Goal: Transaction & Acquisition: Purchase product/service

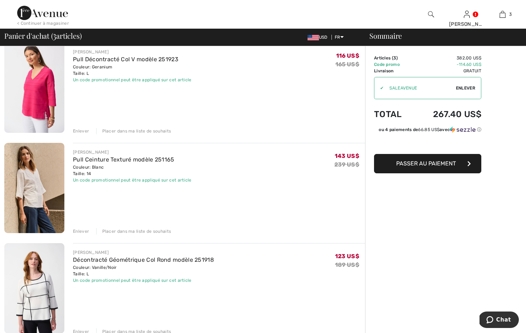
scroll to position [63, 0]
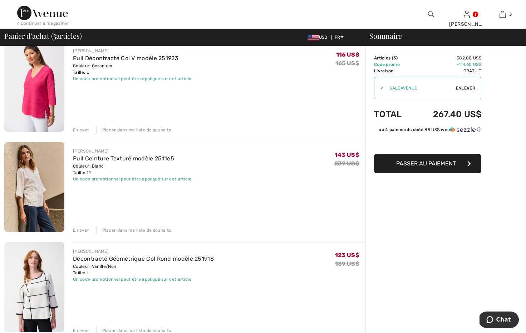
click at [34, 189] on img at bounding box center [34, 187] width 60 height 90
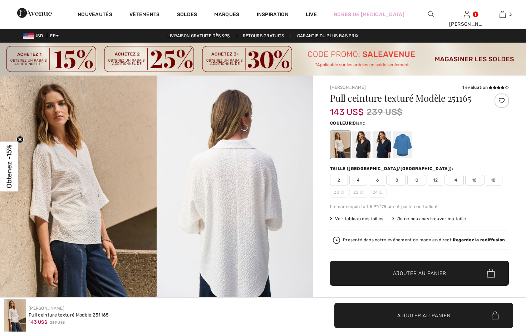
checkbox input "true"
click at [82, 200] on img at bounding box center [78, 192] width 157 height 235
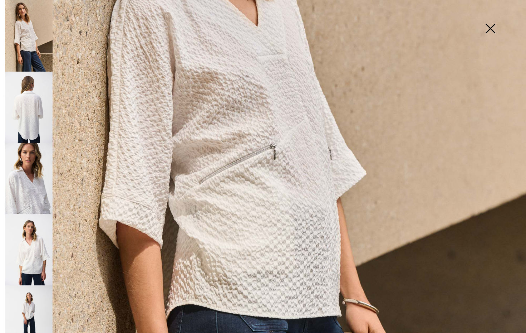
scroll to position [242, 0]
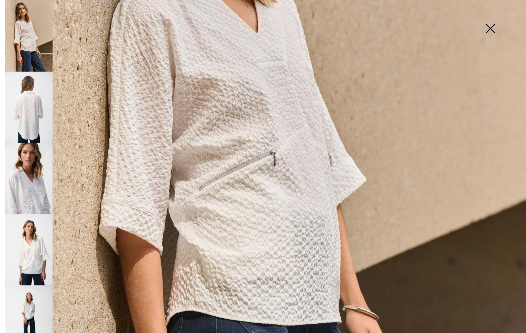
click at [37, 171] on img at bounding box center [29, 178] width 48 height 71
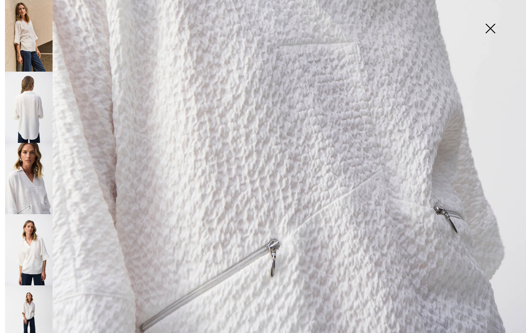
scroll to position [456, 0]
click at [28, 179] on img at bounding box center [29, 178] width 48 height 71
click at [36, 243] on img at bounding box center [29, 249] width 48 height 71
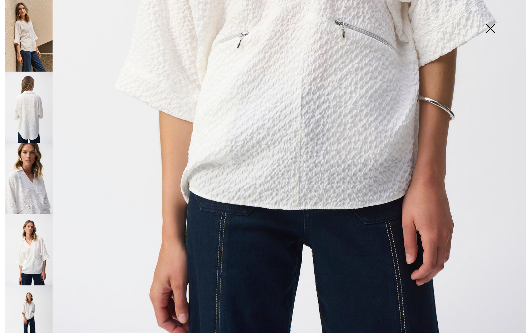
click at [34, 296] on img at bounding box center [29, 320] width 48 height 71
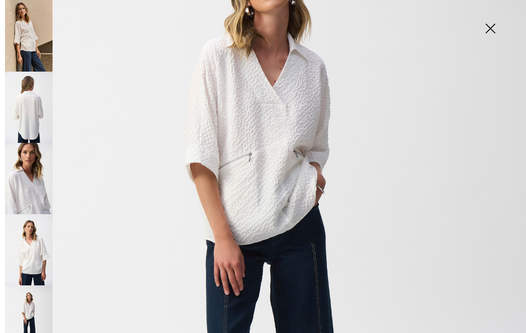
scroll to position [144, 0]
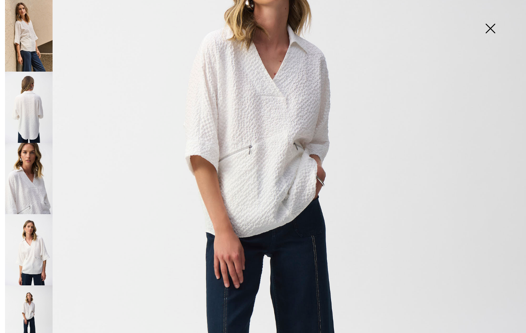
click at [489, 28] on img at bounding box center [490, 29] width 36 height 37
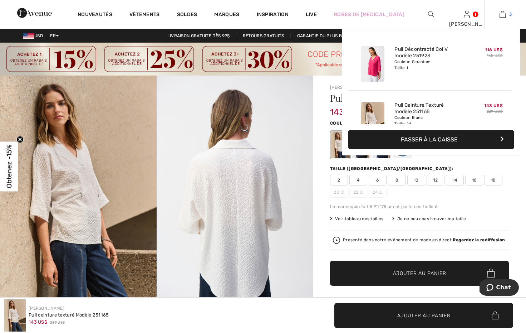
click at [503, 14] on img at bounding box center [503, 14] width 6 height 9
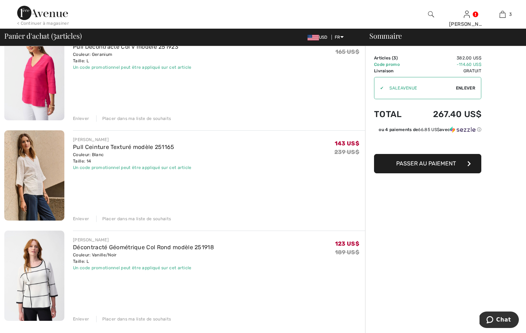
scroll to position [76, 0]
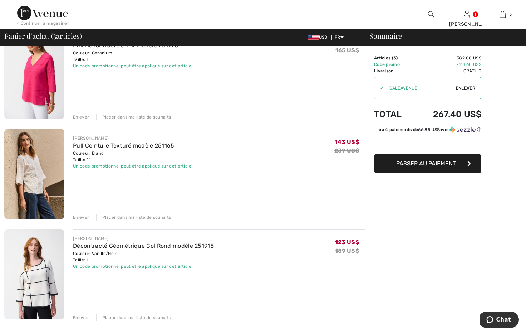
click at [40, 288] on img at bounding box center [34, 274] width 60 height 90
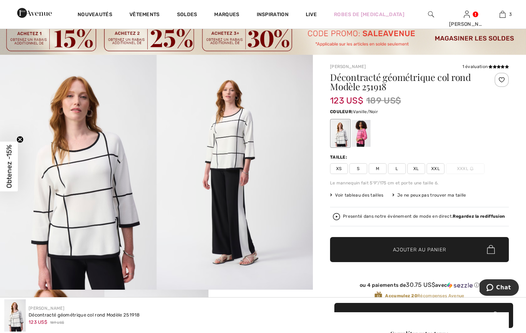
scroll to position [22, 0]
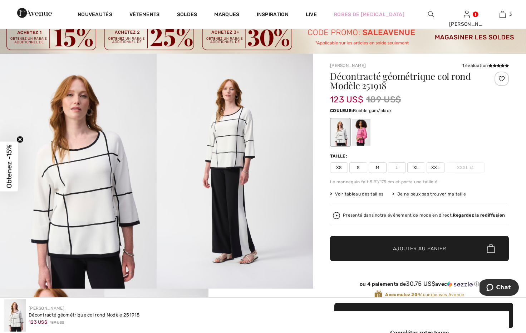
click at [363, 130] on div at bounding box center [361, 132] width 19 height 27
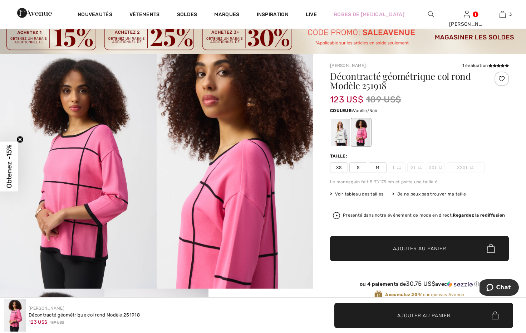
click at [344, 134] on div at bounding box center [340, 132] width 19 height 27
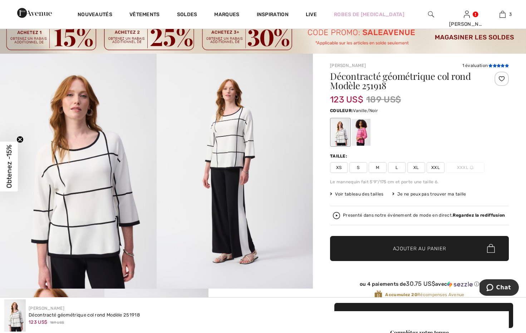
click at [493, 64] on icon at bounding box center [495, 66] width 4 height 4
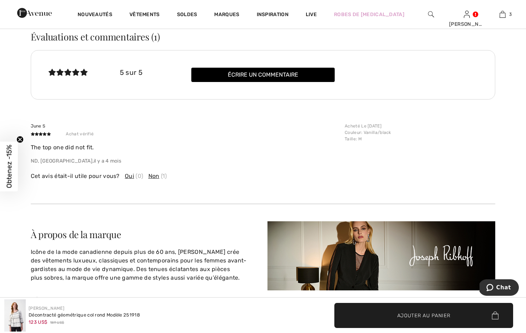
scroll to position [1149, 0]
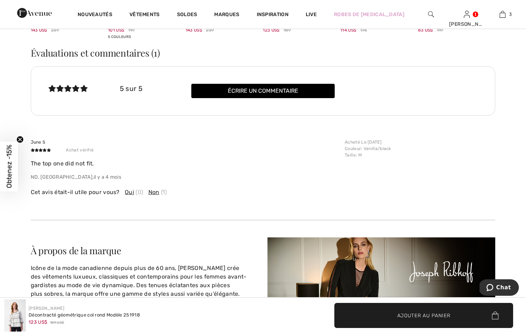
scroll to position [22, 0]
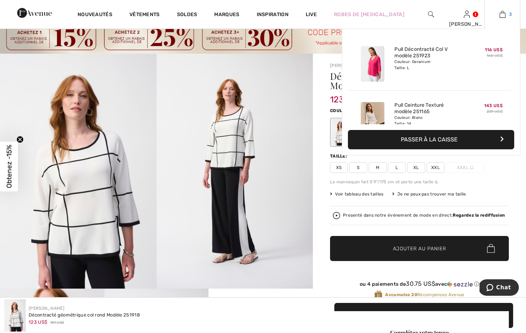
click at [503, 14] on img at bounding box center [503, 14] width 6 height 9
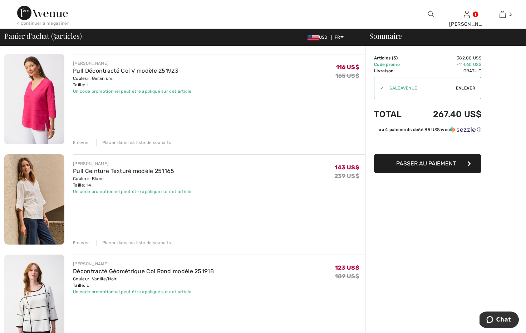
scroll to position [54, 0]
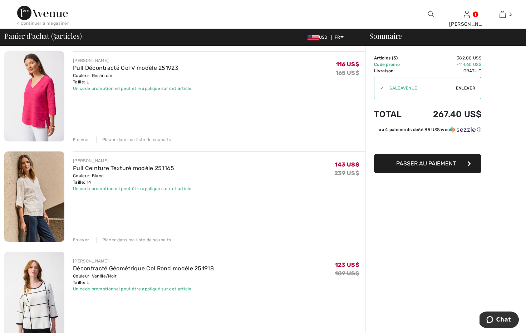
click at [81, 241] on div "Enlever" at bounding box center [81, 239] width 16 height 6
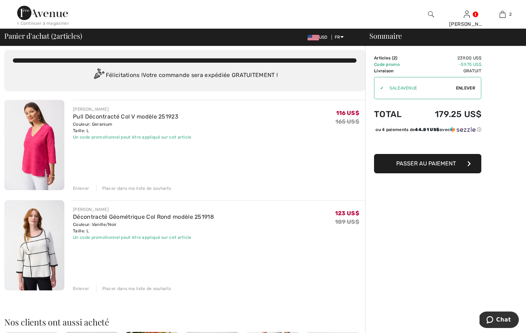
scroll to position [5, 0]
click at [316, 38] on span "USD" at bounding box center [319, 37] width 23 height 5
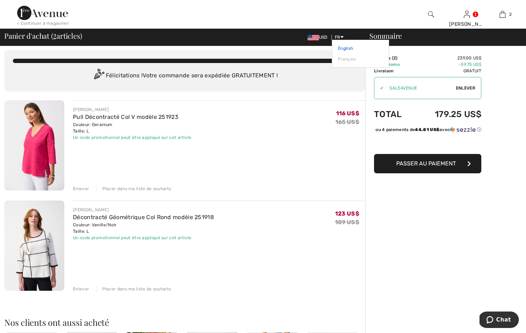
click at [343, 48] on link "English" at bounding box center [360, 48] width 45 height 11
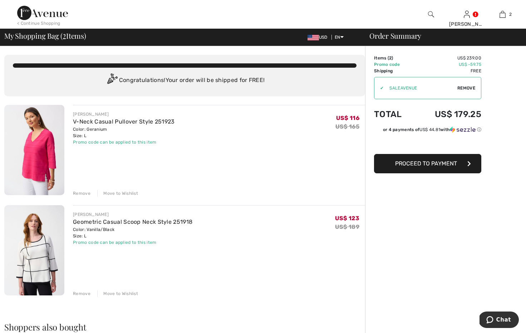
click at [37, 146] on img at bounding box center [34, 150] width 60 height 90
click at [43, 252] on img at bounding box center [34, 250] width 60 height 90
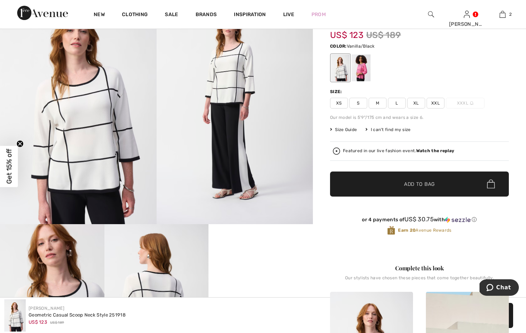
scroll to position [25, 0]
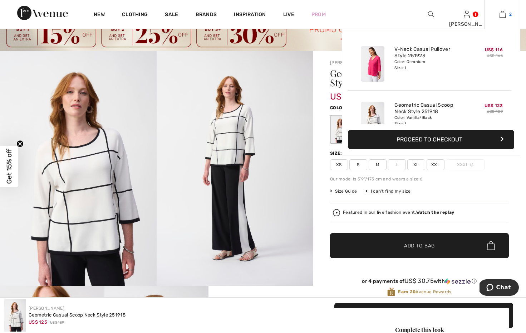
click at [505, 14] on img at bounding box center [503, 14] width 6 height 9
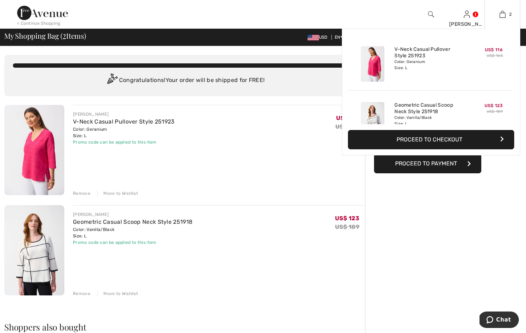
click at [435, 141] on button "Proceed to Checkout" at bounding box center [431, 139] width 166 height 19
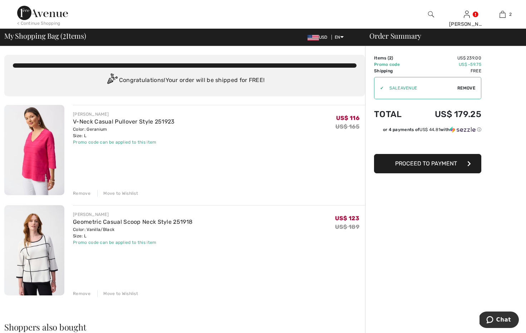
click at [436, 162] on span "Proceed to Payment" at bounding box center [426, 163] width 62 height 7
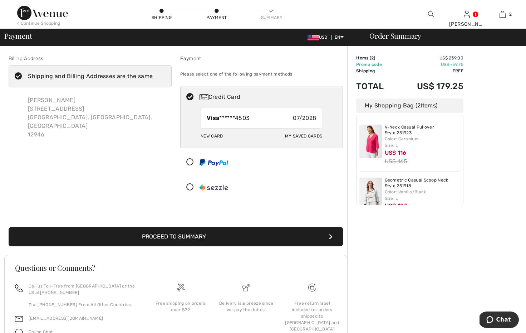
click at [299, 136] on div "My Saved Cards" at bounding box center [303, 136] width 37 height 12
radio input "true"
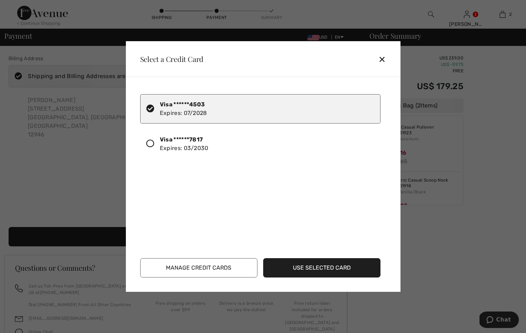
click at [151, 141] on icon at bounding box center [150, 143] width 8 height 8
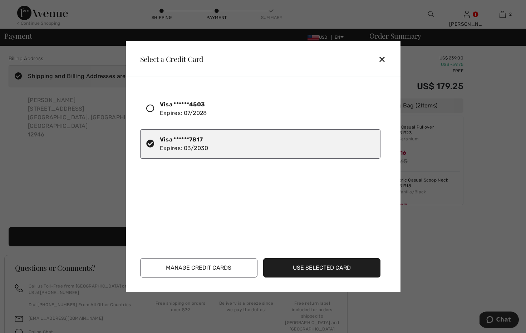
click at [323, 266] on button "Use Selected Card" at bounding box center [321, 267] width 117 height 19
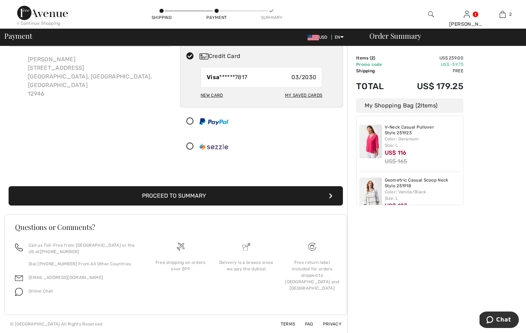
scroll to position [41, 0]
click at [290, 195] on button "Proceed to Summary" at bounding box center [176, 195] width 334 height 19
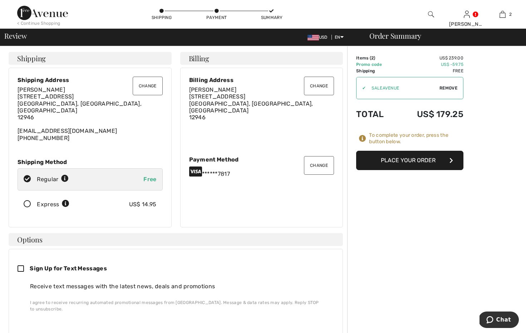
click at [417, 162] on button "Place Your Order" at bounding box center [409, 160] width 107 height 19
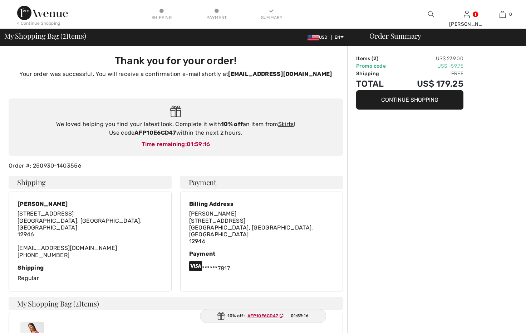
checkbox input "true"
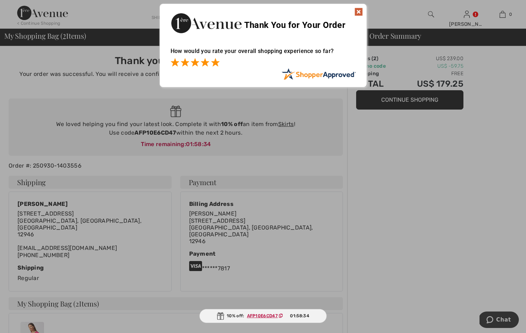
click at [214, 64] on span at bounding box center [215, 62] width 9 height 9
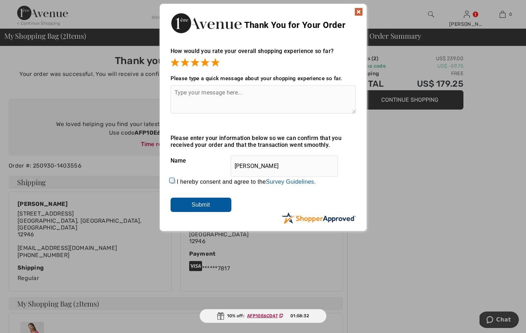
click at [359, 12] on img at bounding box center [358, 12] width 9 height 9
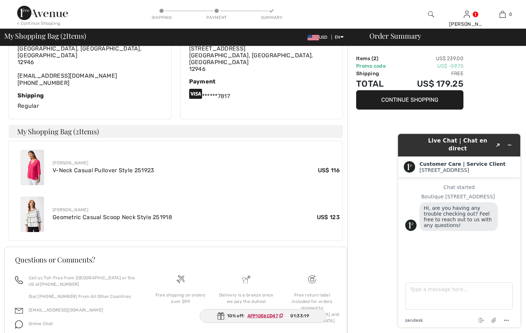
scroll to position [173, 0]
